Goal: Entertainment & Leisure: Consume media (video, audio)

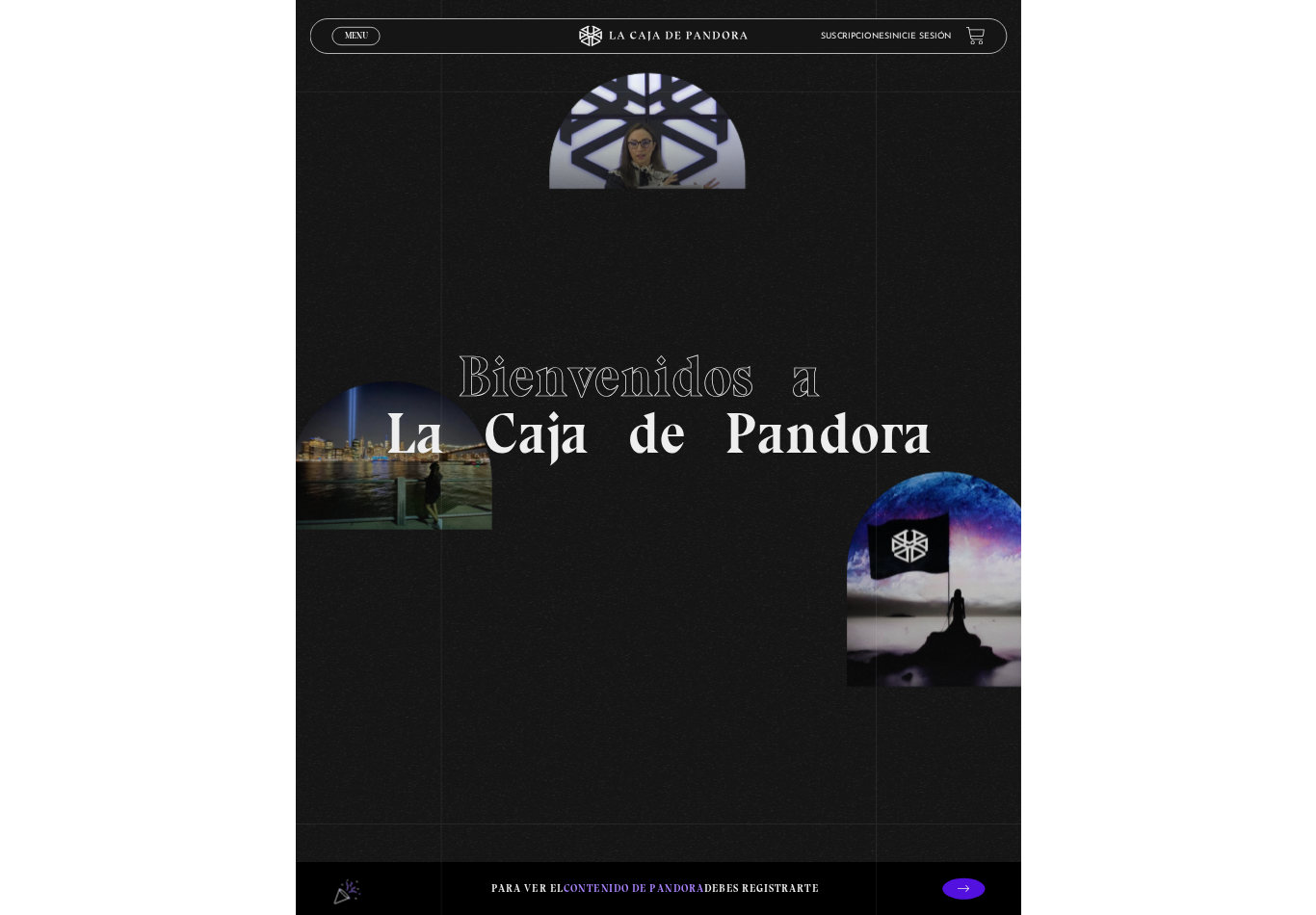
scroll to position [93, 0]
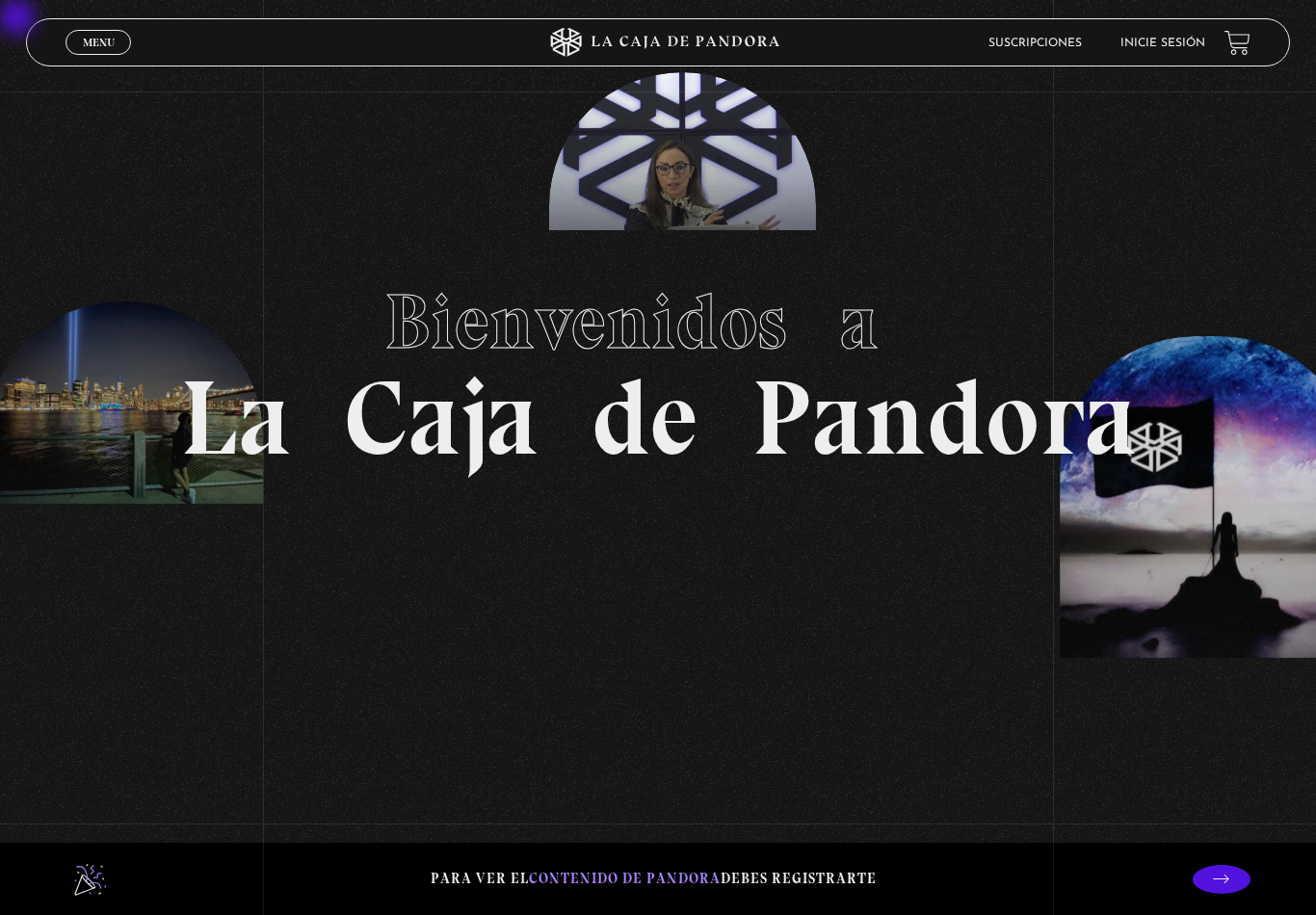
click at [986, 31] on li "Inicie sesión" at bounding box center [1162, 43] width 85 height 30
click at [986, 30] on li "Inicie sesión" at bounding box center [1162, 43] width 85 height 30
click at [986, 35] on li "Inicie sesión" at bounding box center [1162, 43] width 85 height 30
click at [986, 42] on link "Inicie sesión" at bounding box center [1162, 44] width 85 height 12
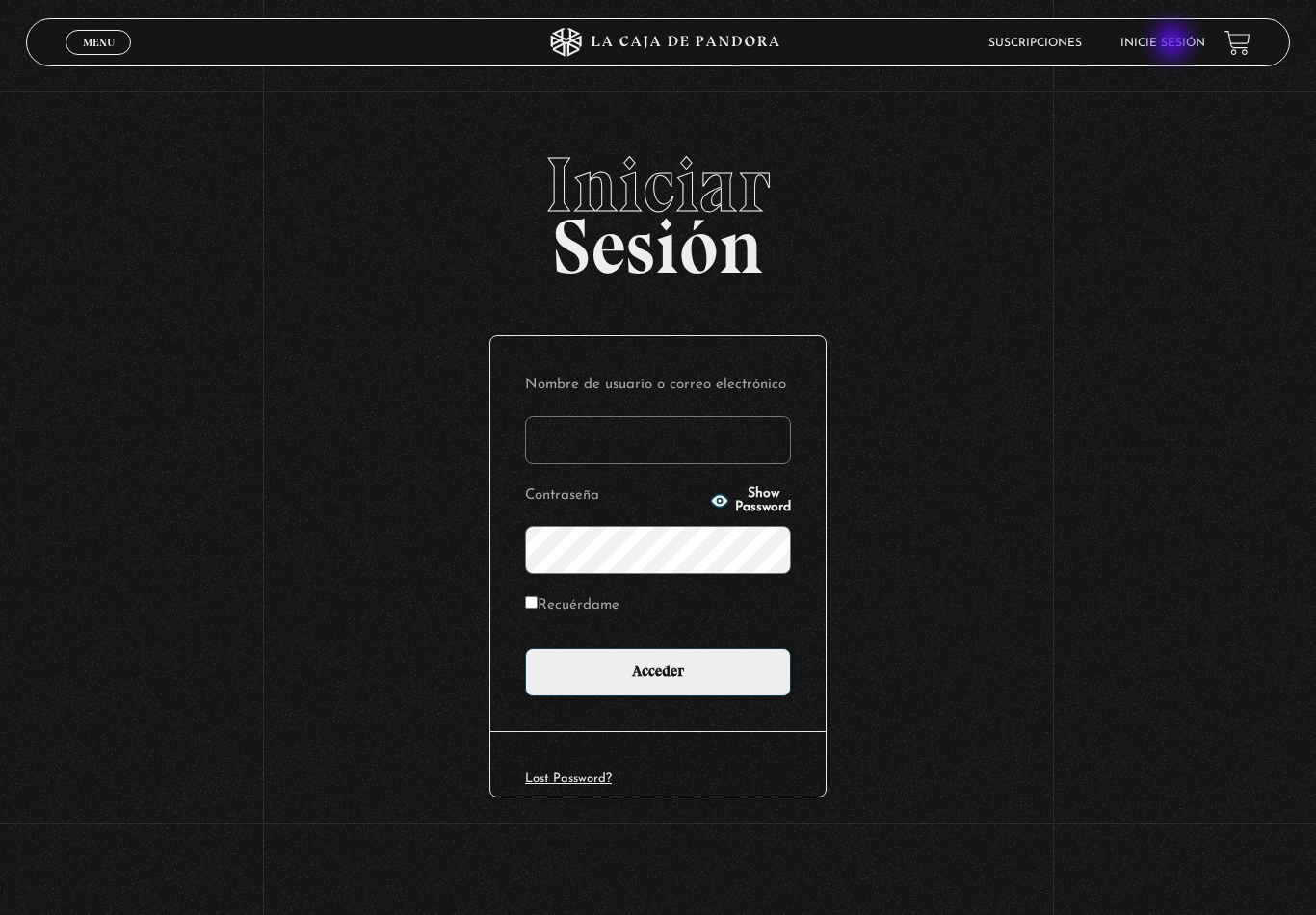
type input "[EMAIL_ADDRESS][DOMAIN_NAME]"
click at [658, 675] on input "Acceder" at bounding box center [658, 673] width 266 height 48
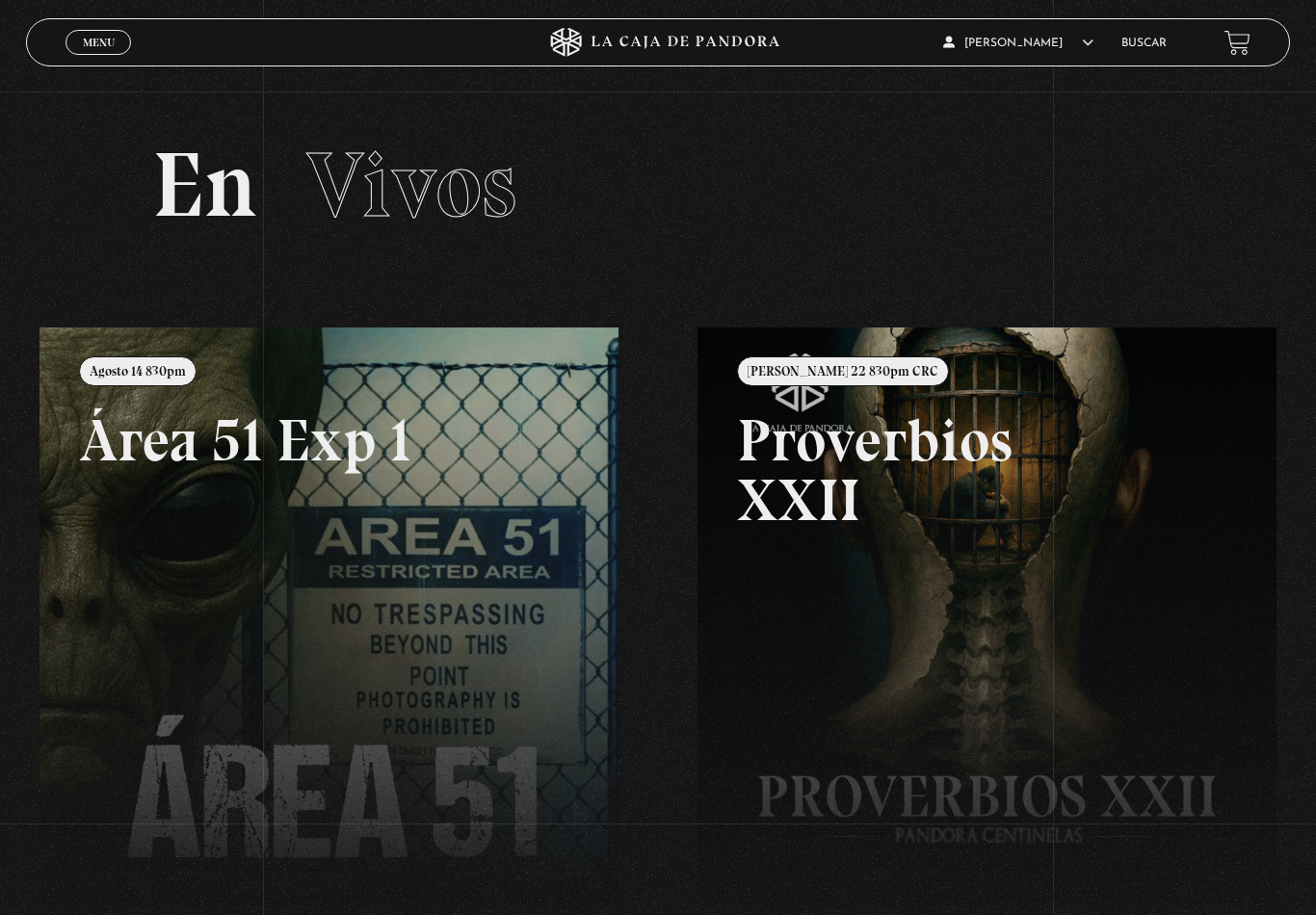
click at [320, 643] on link at bounding box center [697, 784] width 1316 height 915
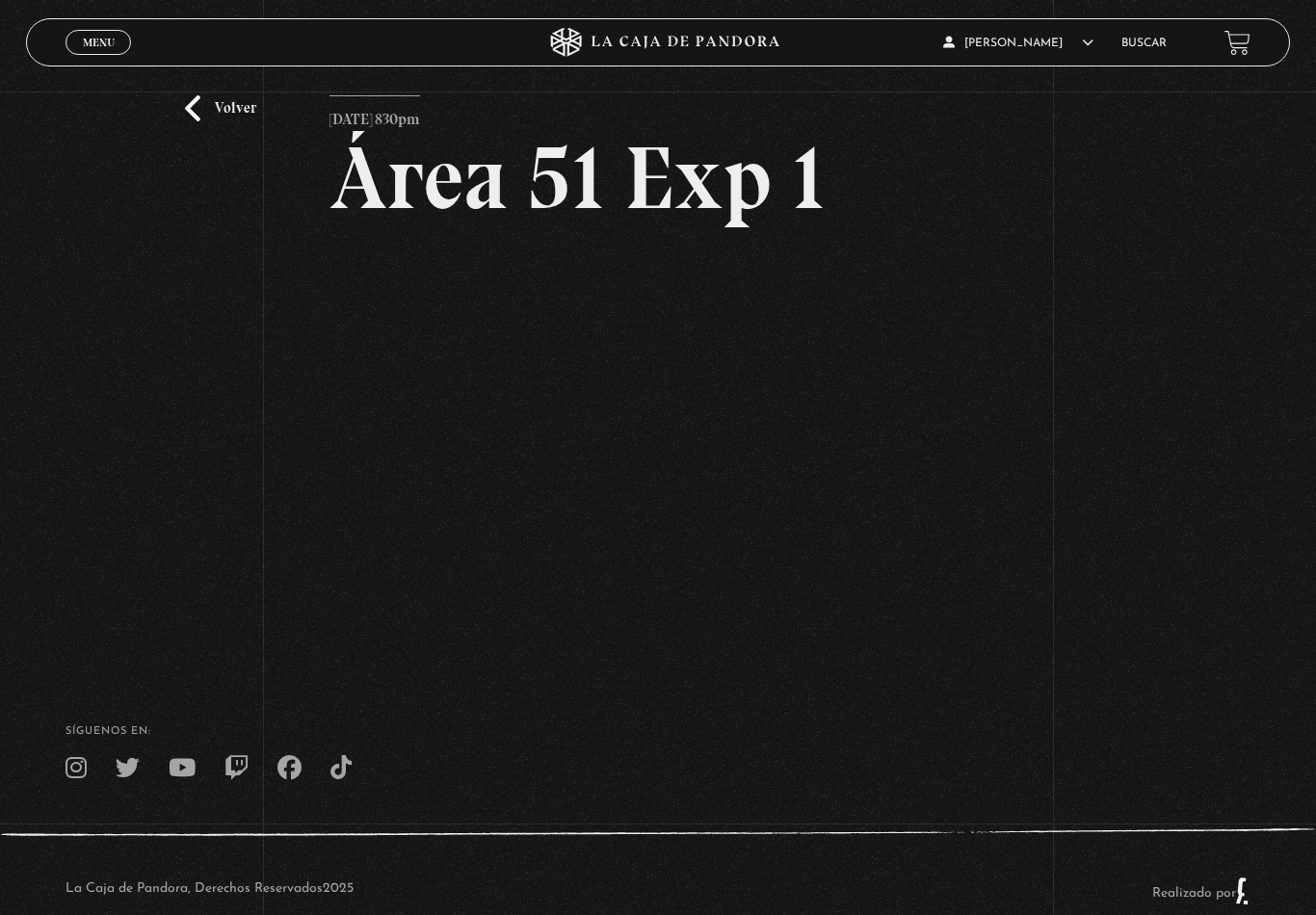
scroll to position [103, 0]
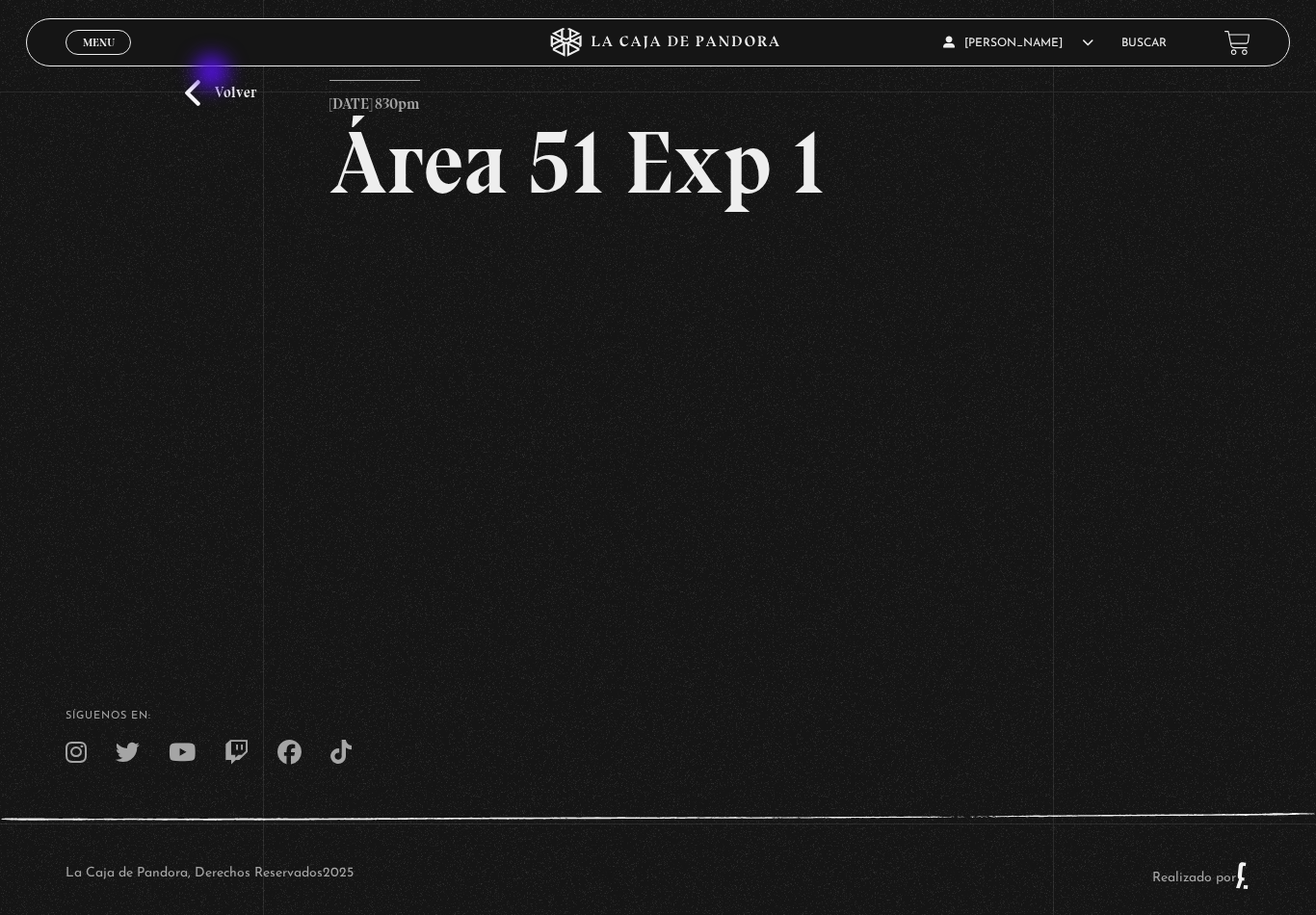
click at [235, 86] on link "Volver" at bounding box center [219, 93] width 71 height 26
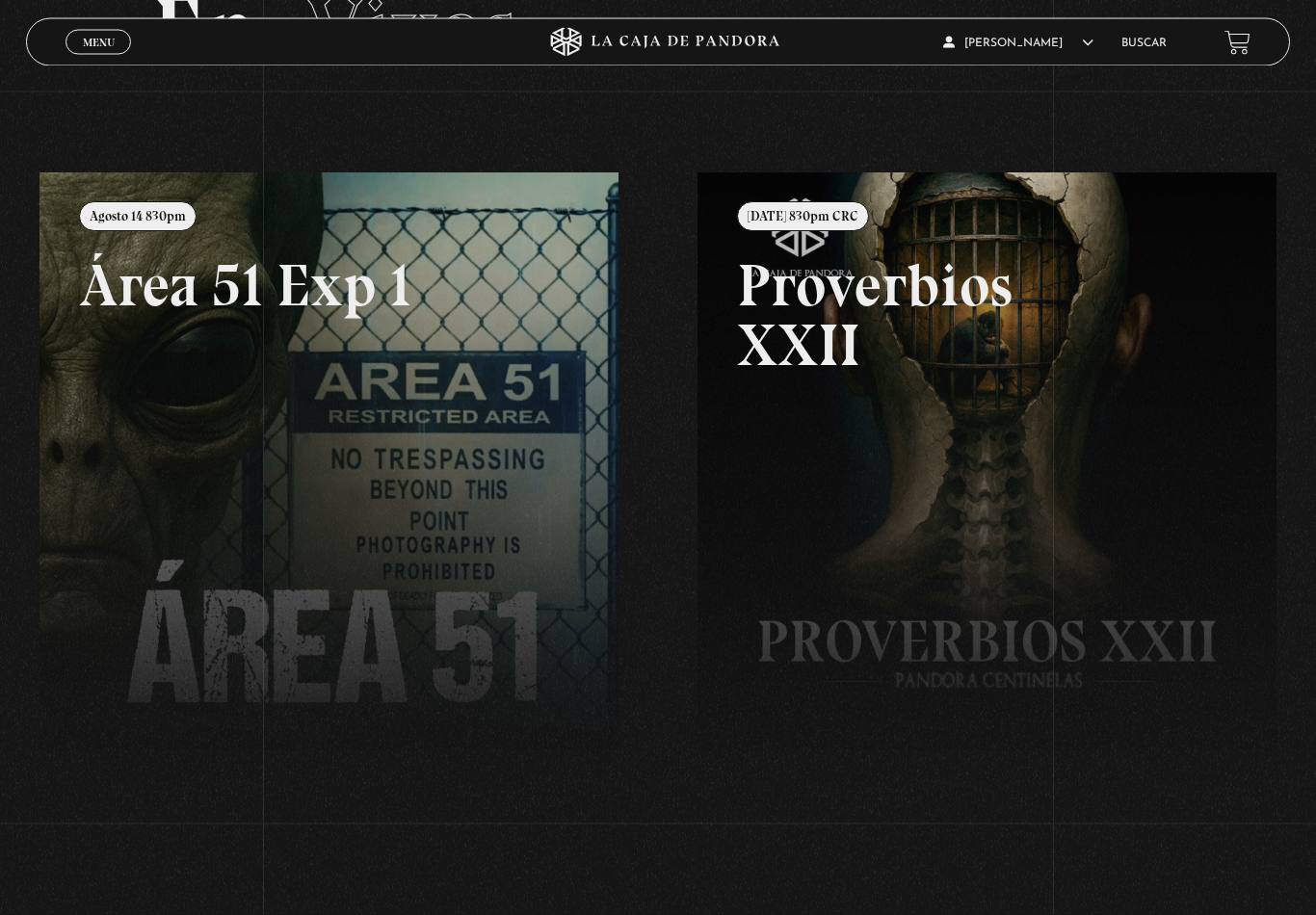
scroll to position [155, 0]
click at [453, 527] on link at bounding box center [697, 630] width 1316 height 915
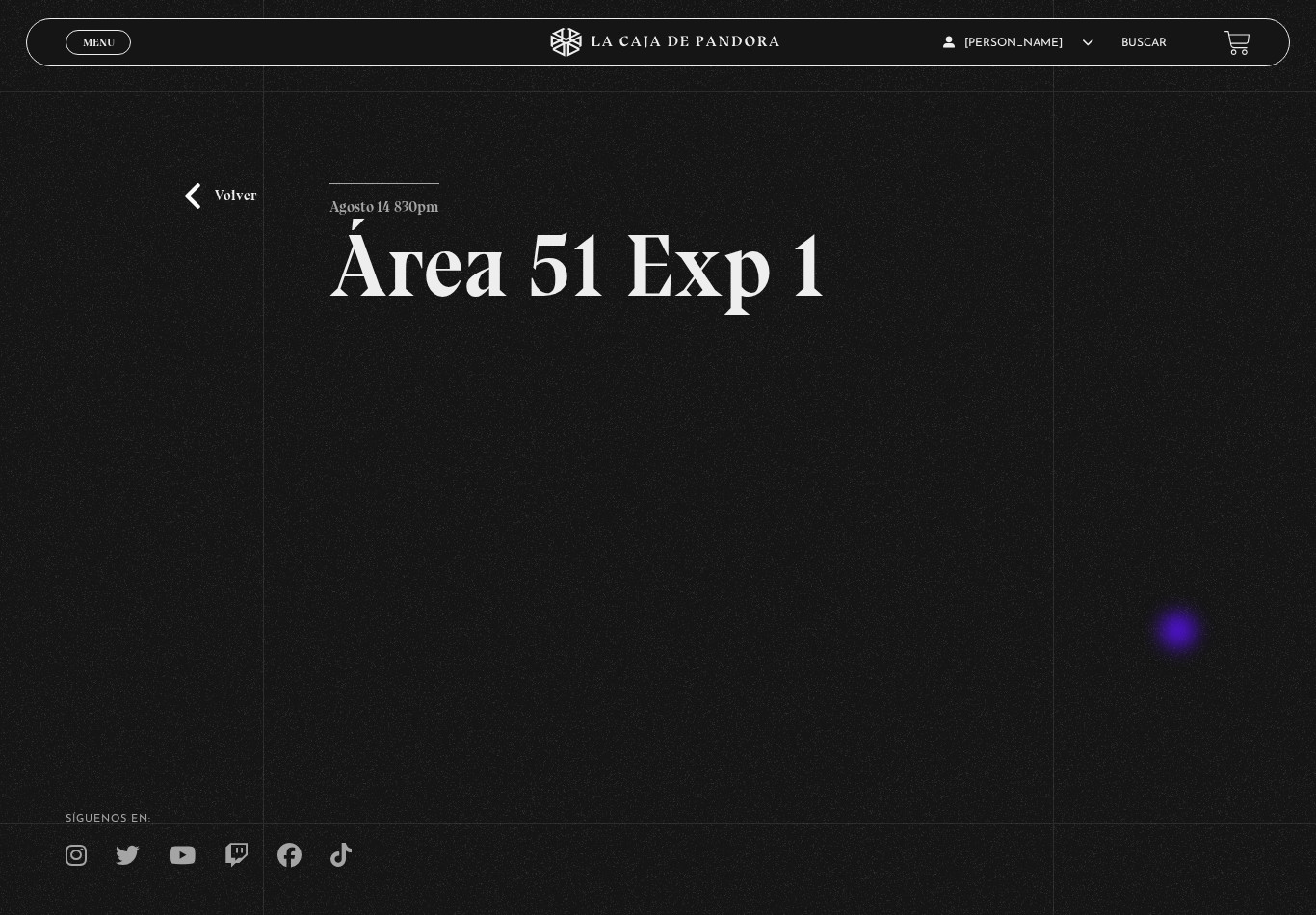
click at [1181, 633] on div "Volver Agosto 14 830pm Área 51 Exp 1" at bounding box center [658, 419] width 1316 height 656
